Goal: Task Accomplishment & Management: Complete application form

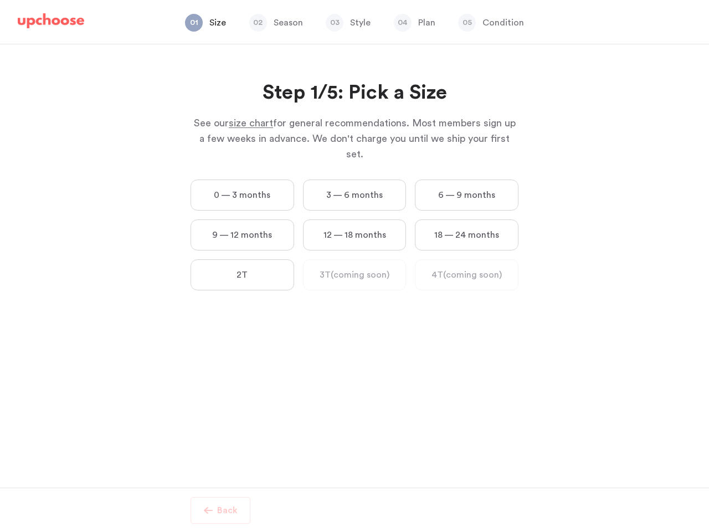
click at [251, 123] on span "size chart" at bounding box center [251, 123] width 44 height 10
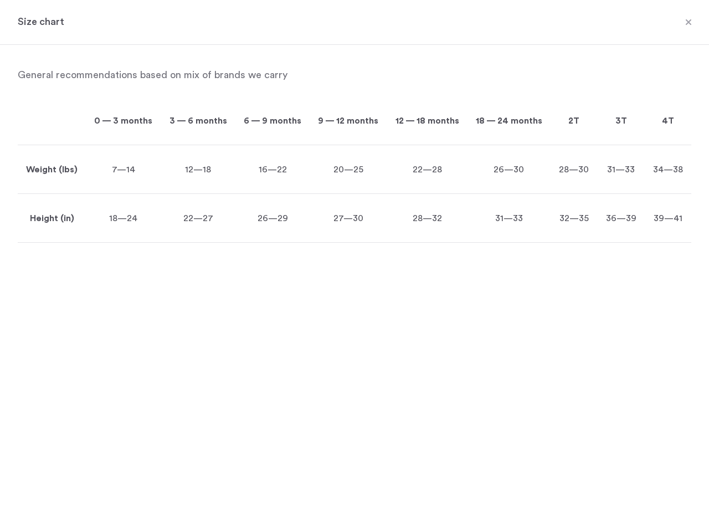
click at [354, 179] on div "20—25" at bounding box center [348, 169] width 77 height 49
click at [467, 179] on div "26—30" at bounding box center [508, 169] width 83 height 49
click at [242, 219] on p "26—29" at bounding box center [272, 218] width 74 height 13
click at [354, 219] on p "27—30" at bounding box center [348, 218] width 77 height 13
click at [467, 219] on p "31—33" at bounding box center [508, 218] width 83 height 13
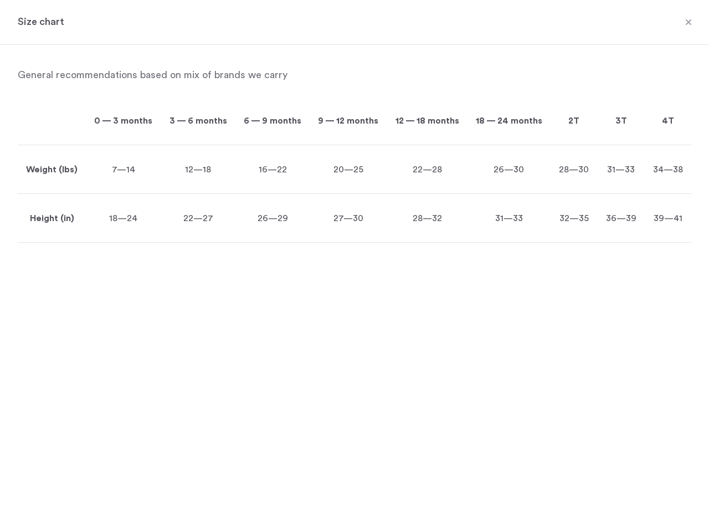
click at [242, 259] on div "General recommendations based on mix of brands we carry Weight (lbs) Height (in…" at bounding box center [354, 290] width 700 height 491
click at [354, 259] on div "General recommendations based on mix of brands we carry Weight (lbs) Height (in…" at bounding box center [354, 290] width 700 height 491
click at [466, 259] on div "General recommendations based on mix of brands we carry Weight (lbs) Height (in…" at bounding box center [354, 290] width 700 height 491
